Goal: Find specific page/section: Find specific page/section

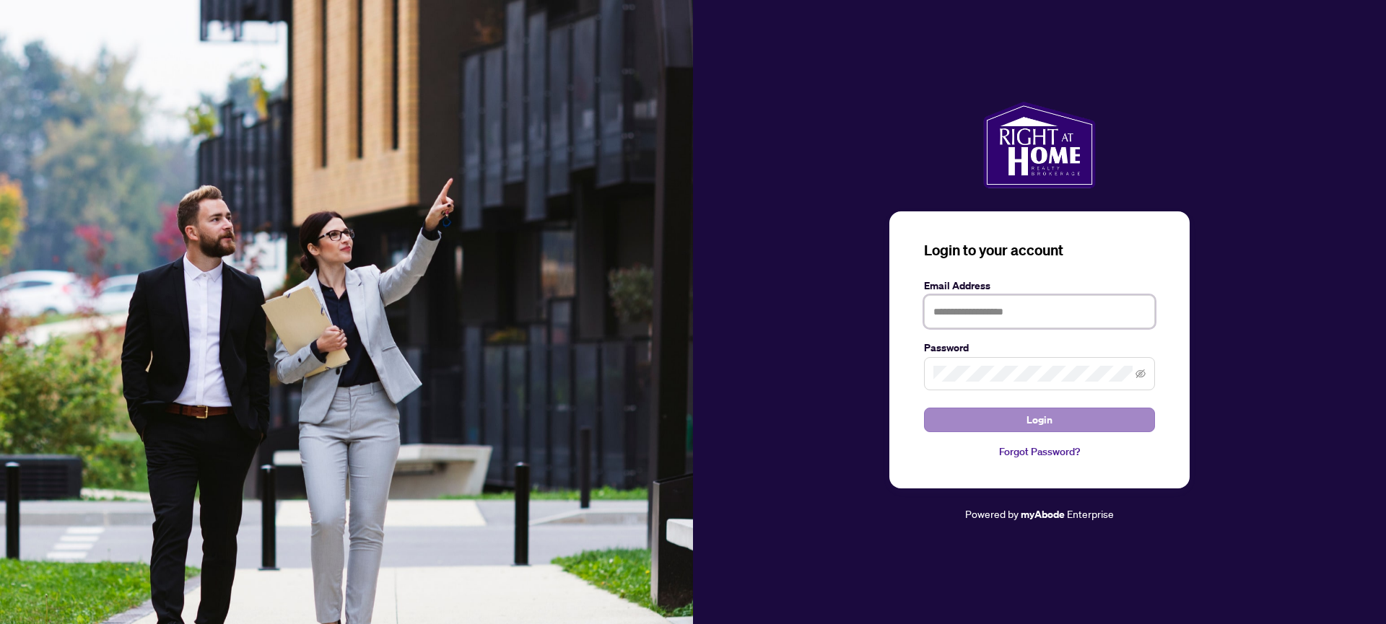
type input "**********"
click at [1040, 422] on span "Login" at bounding box center [1040, 420] width 26 height 23
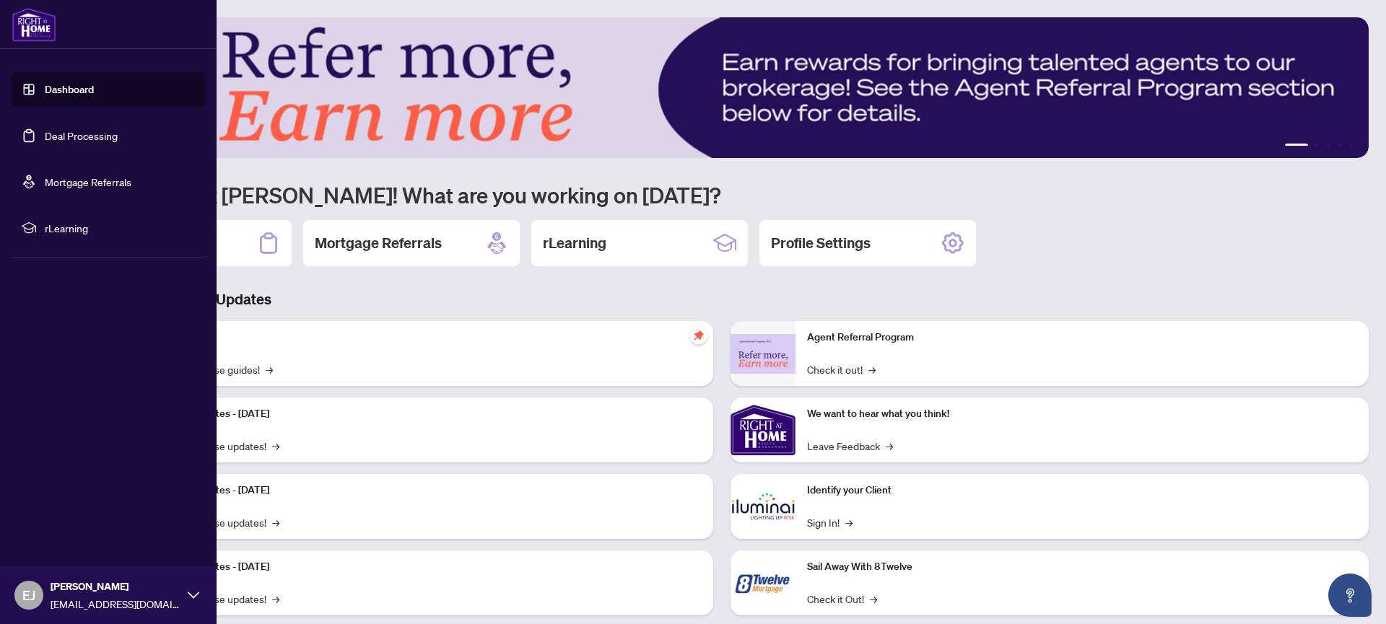
click at [66, 134] on link "Deal Processing" at bounding box center [81, 135] width 73 height 13
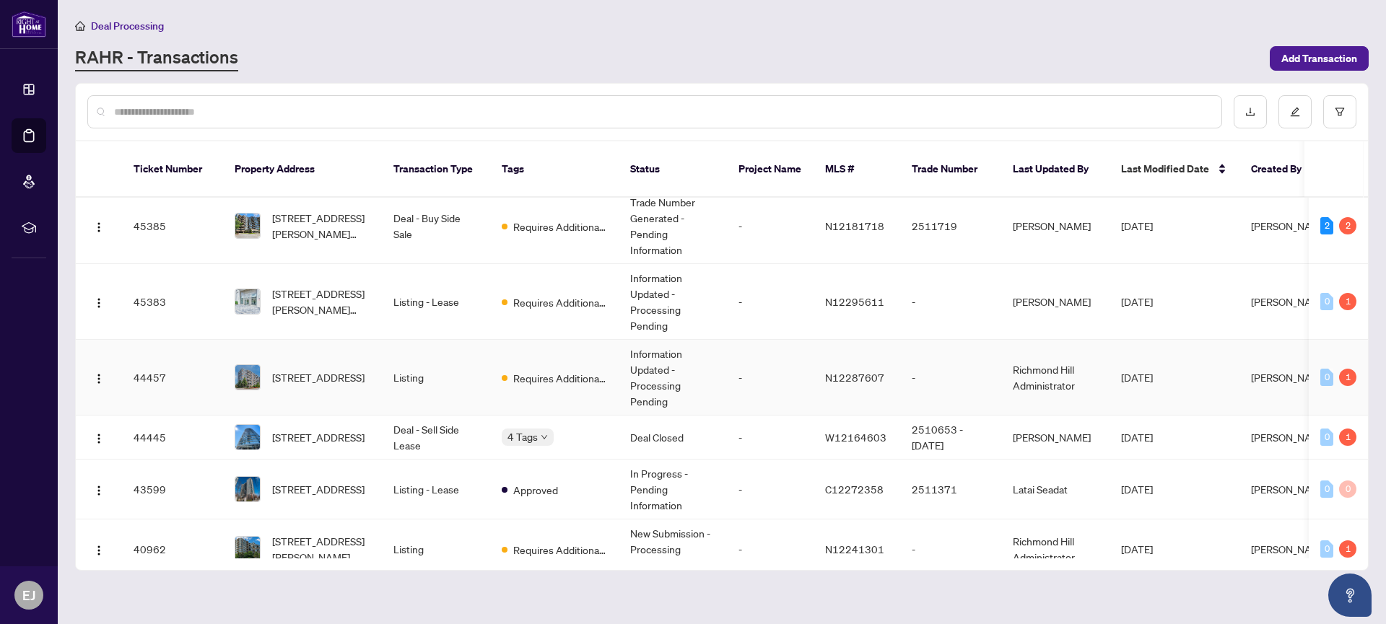
scroll to position [300, 0]
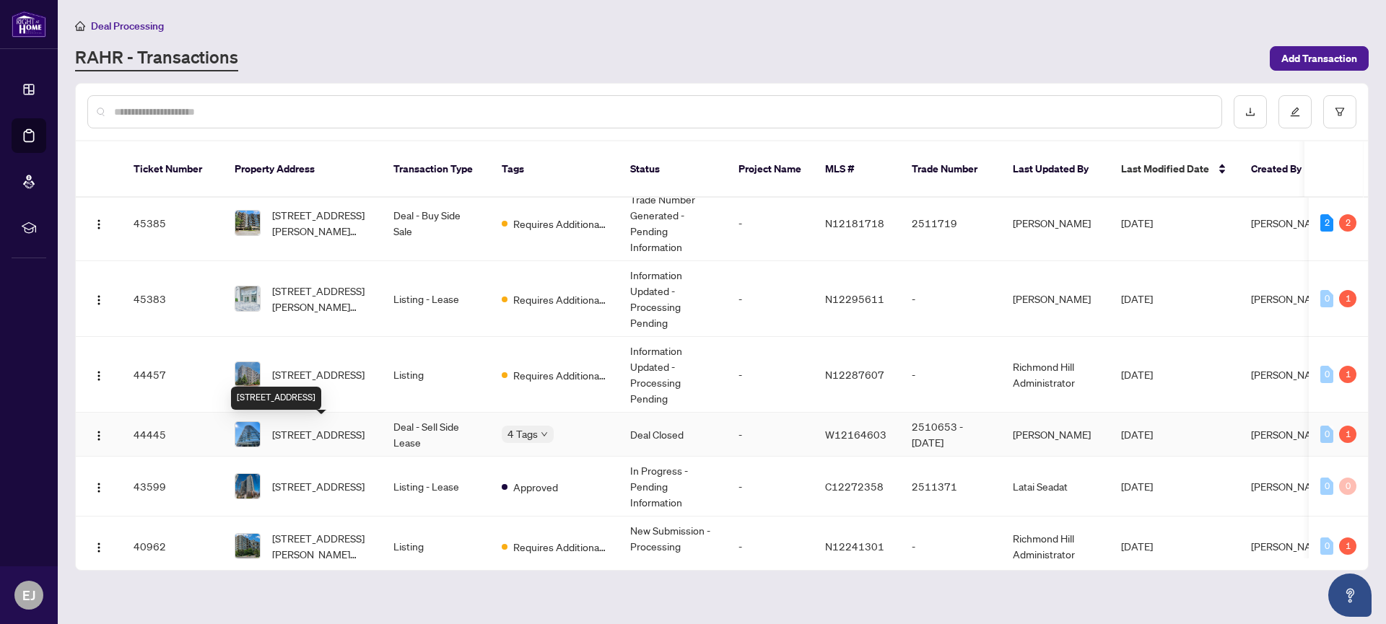
click at [305, 436] on span "[STREET_ADDRESS]" at bounding box center [318, 435] width 92 height 16
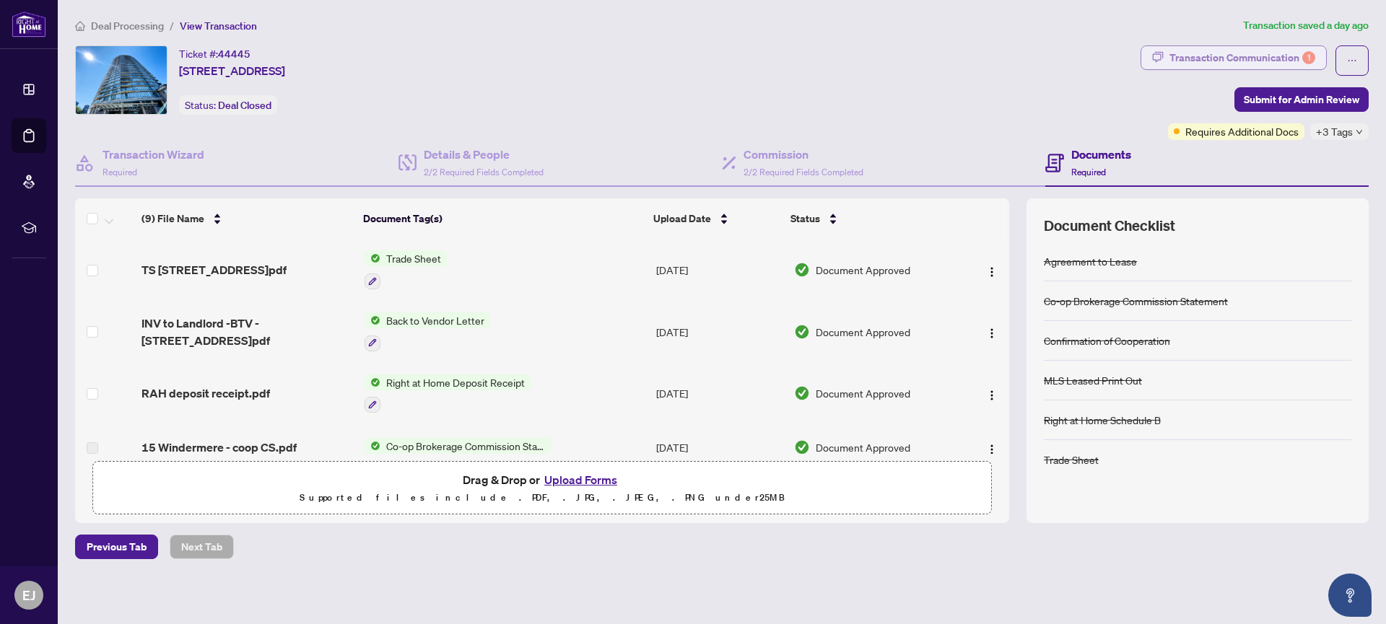
click at [1298, 56] on div "Transaction Communication 1" at bounding box center [1242, 57] width 146 height 23
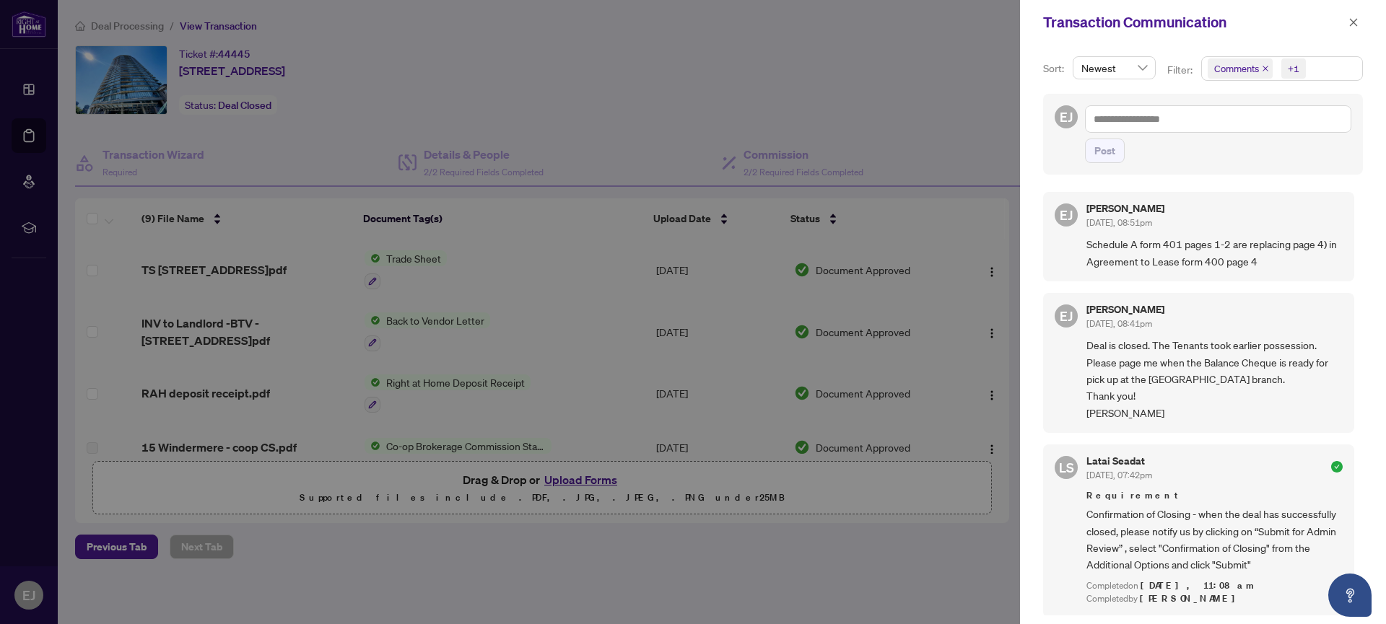
click at [1242, 70] on span "Comments" at bounding box center [1236, 68] width 45 height 14
click at [1211, 127] on span "Select Comments" at bounding box center [1216, 129] width 12 height 12
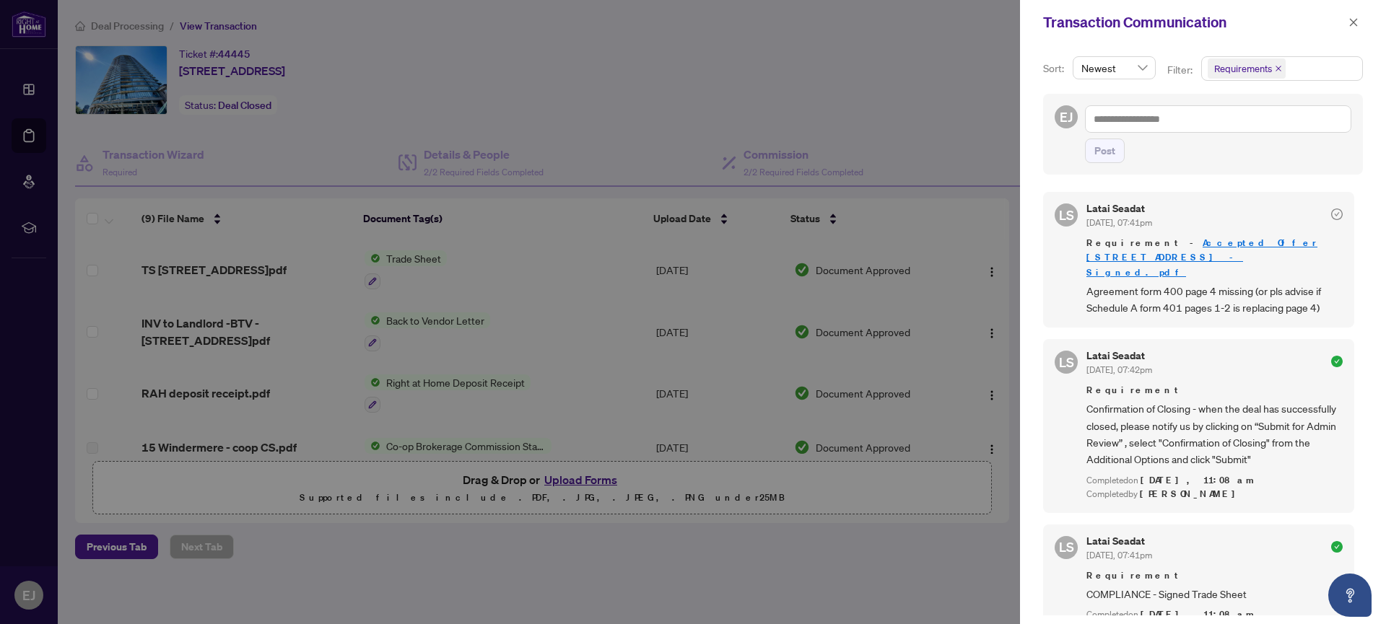
click at [1351, 17] on icon "close" at bounding box center [1353, 22] width 10 height 10
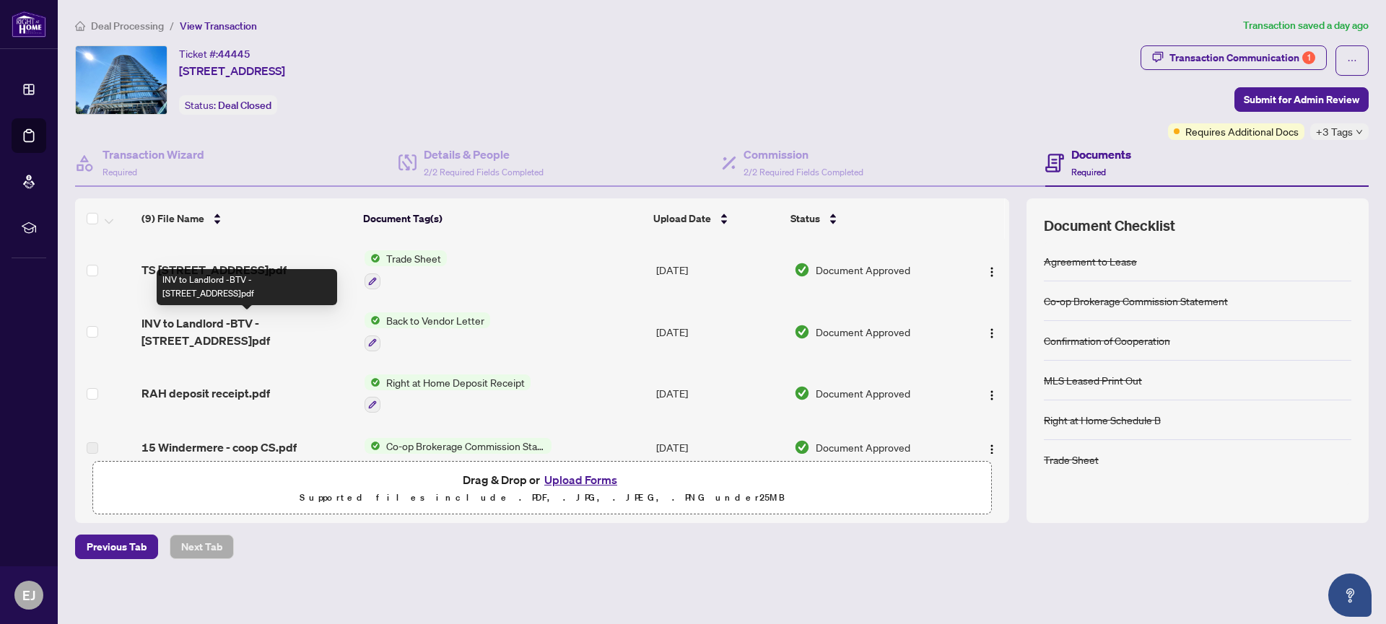
click at [196, 320] on span "INV to Landlord -BTV - [STREET_ADDRESS]pdf" at bounding box center [247, 332] width 212 height 35
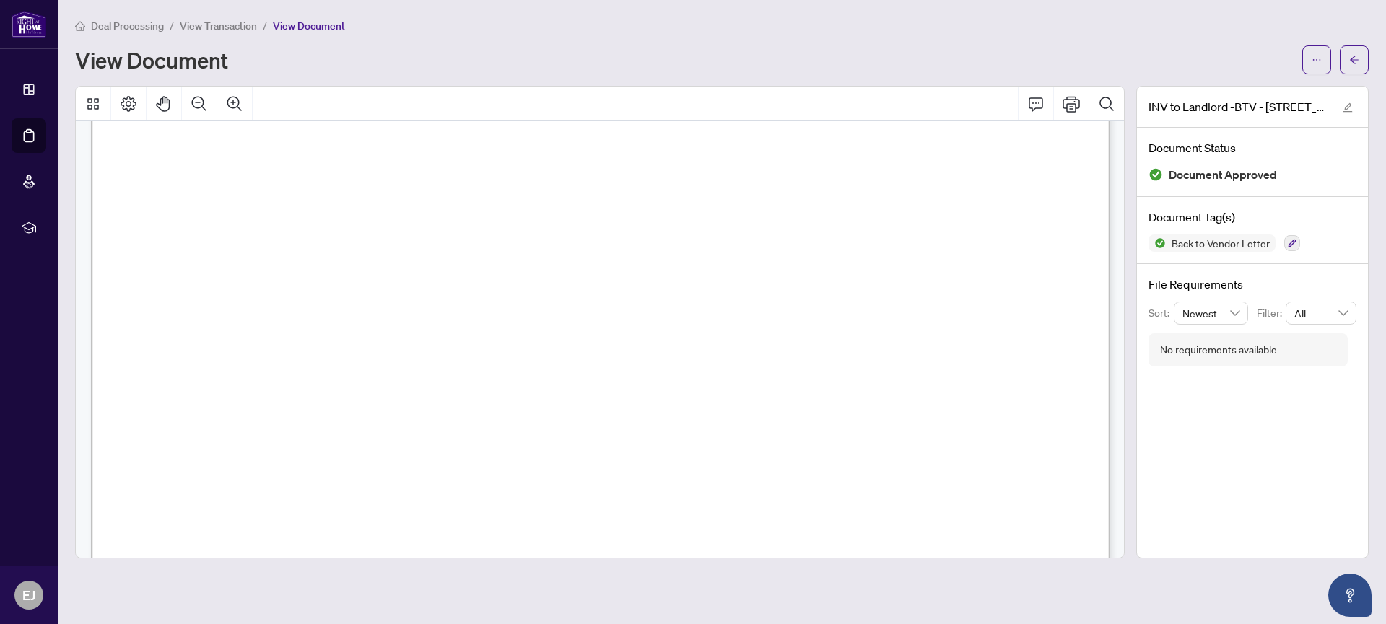
scroll to position [331, 0]
click at [1352, 58] on icon "arrow-left" at bounding box center [1354, 60] width 10 height 10
